Goal: Find specific page/section: Find specific page/section

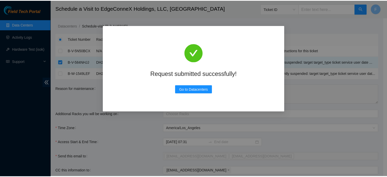
scroll to position [71, 0]
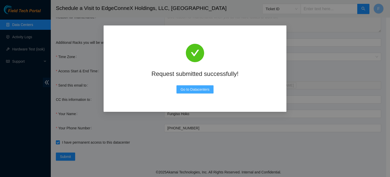
click at [196, 90] on span "Go to Datacenters" at bounding box center [195, 89] width 29 height 6
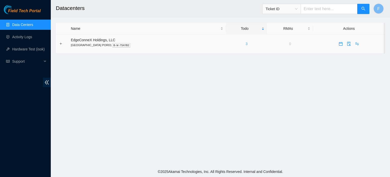
click at [246, 44] on link "3" at bounding box center [247, 44] width 2 height 4
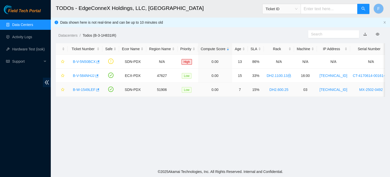
click at [90, 88] on link "B-W-1549LEF" at bounding box center [84, 89] width 22 height 4
